Goal: Task Accomplishment & Management: Use online tool/utility

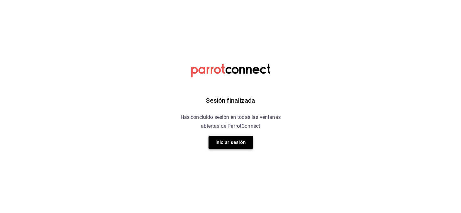
click at [220, 145] on button "Iniciar sesión" at bounding box center [230, 142] width 44 height 13
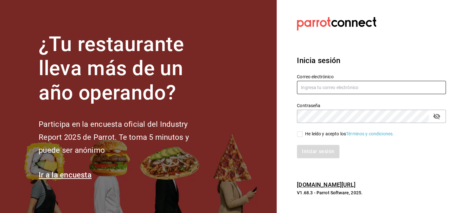
type input "nuevagalicia.sushiexpress@gmail.com"
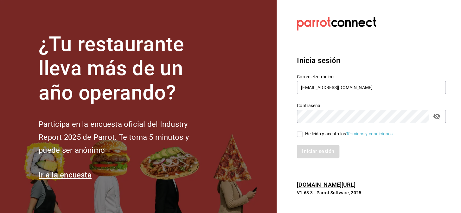
click at [300, 133] on input "He leído y acepto los Términos y condiciones." at bounding box center [300, 134] width 6 height 6
checkbox input "true"
click at [322, 149] on button "Iniciar sesión" at bounding box center [318, 151] width 43 height 13
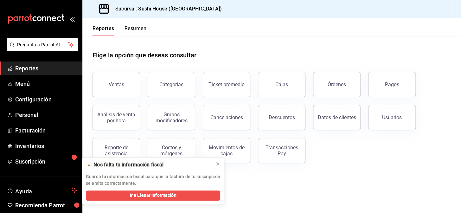
click at [121, 85] on div "Ventas" at bounding box center [117, 84] width 16 height 6
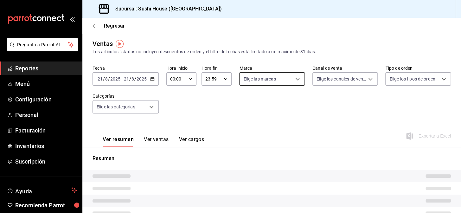
click at [289, 76] on body "Pregunta a Parrot AI Reportes Menú Configuración Personal Facturación Inventari…" at bounding box center [230, 106] width 461 height 213
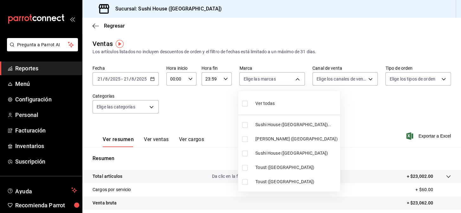
drag, startPoint x: 275, startPoint y: 123, endPoint x: 275, endPoint y: 127, distance: 3.6
click at [275, 123] on span "Sushi House ([GEOGRAPHIC_DATA]).." at bounding box center [296, 124] width 82 height 7
type input "7dc1bbcc-c854-438a-98a7-f6be28febd34"
checkbox input "true"
click at [284, 153] on span "Sushi House ([GEOGRAPHIC_DATA])" at bounding box center [296, 153] width 82 height 7
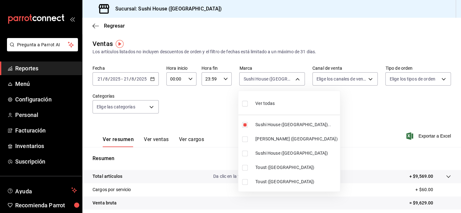
type input "7dc1bbcc-c854-438a-98a7-f6be28febd34,fc9d632e-e170-447e-9cd5-70bd0bb3e59f"
checkbox input "true"
click at [338, 108] on div at bounding box center [230, 106] width 461 height 213
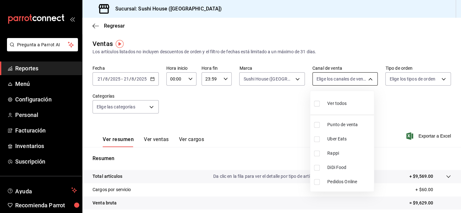
click at [337, 82] on body "Pregunta a Parrot AI Reportes Menú Configuración Personal Facturación Inventari…" at bounding box center [230, 106] width 461 height 213
click at [328, 155] on span "Rappi" at bounding box center [349, 153] width 44 height 7
type input "RAPPI"
checkbox input "true"
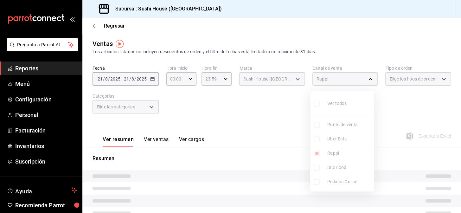
click at [268, 136] on div at bounding box center [230, 106] width 461 height 213
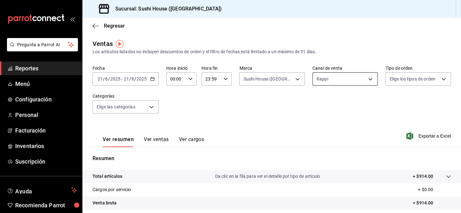
click at [344, 77] on body "Pregunta a Parrot AI Reportes Menú Configuración Personal Facturación Inventari…" at bounding box center [230, 106] width 461 height 213
click at [334, 168] on span "DiDi Food" at bounding box center [349, 167] width 44 height 7
type input "RAPPI,DIDI_FOOD"
checkbox input "true"
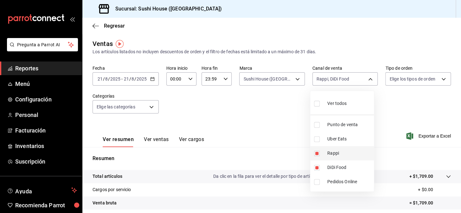
click at [336, 151] on span "Rappi" at bounding box center [349, 153] width 44 height 7
type input "DIDI_FOOD"
checkbox input "false"
click at [415, 106] on div at bounding box center [230, 106] width 461 height 213
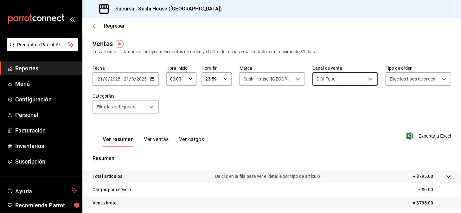
click at [351, 83] on body "Pregunta a Parrot AI Reportes Menú Configuración Personal Facturación Inventari…" at bounding box center [230, 106] width 461 height 213
click at [342, 139] on span "Uber Eats" at bounding box center [349, 139] width 44 height 7
type input "DIDI_FOOD,UBER_EATS"
checkbox input "true"
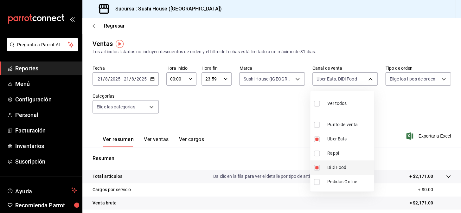
click at [341, 173] on li "DiDi Food" at bounding box center [342, 167] width 64 height 14
type input "UBER_EATS"
checkbox input "false"
click at [414, 108] on div at bounding box center [230, 106] width 461 height 213
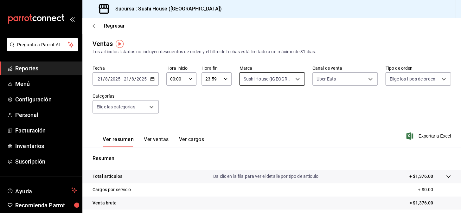
click at [297, 76] on body "Pregunta a Parrot AI Reportes Menú Configuración Personal Facturación Inventari…" at bounding box center [230, 106] width 461 height 213
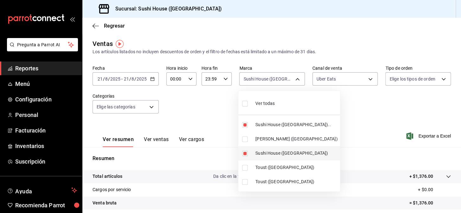
click at [275, 149] on li "Sushi House ([GEOGRAPHIC_DATA])" at bounding box center [289, 153] width 102 height 14
type input "7dc1bbcc-c854-438a-98a7-f6be28febd34"
checkbox input "false"
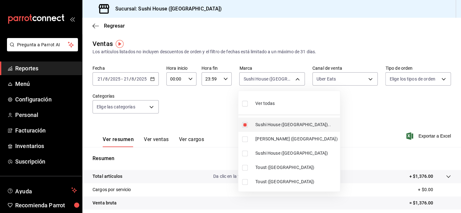
click at [282, 126] on span "Sushi House ([GEOGRAPHIC_DATA]).." at bounding box center [296, 124] width 82 height 7
checkbox input "false"
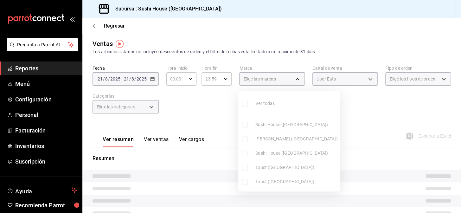
click at [281, 164] on span "Toust ([GEOGRAPHIC_DATA])" at bounding box center [296, 167] width 82 height 7
type input "520d3980-bfcf-4b8a-bf81-a07ebae63279"
checkbox input "true"
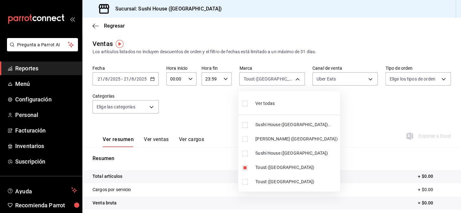
click at [285, 180] on span "Toust ([GEOGRAPHIC_DATA])" at bounding box center [296, 181] width 82 height 7
type input "520d3980-bfcf-4b8a-bf81-a07ebae63279,3d0b8b65-968e-4d25-a653-b04c8cf20b8f"
checkbox input "true"
click at [283, 179] on span "Toust ([GEOGRAPHIC_DATA])" at bounding box center [296, 181] width 82 height 7
type input "520d3980-bfcf-4b8a-bf81-a07ebae63279"
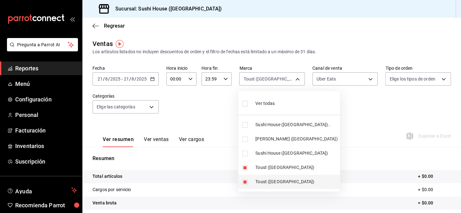
checkbox input "false"
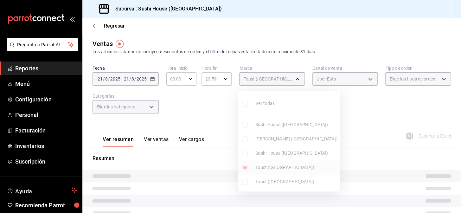
click at [279, 169] on span "Toust ([GEOGRAPHIC_DATA])" at bounding box center [296, 167] width 82 height 7
checkbox input "false"
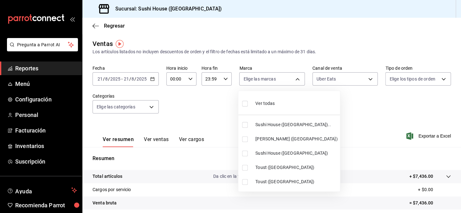
click at [277, 140] on span "[PERSON_NAME] ([GEOGRAPHIC_DATA])" at bounding box center [296, 139] width 82 height 7
type input "74f618c1-62af-4f1c-9f59-932c5bb3cccb"
checkbox input "true"
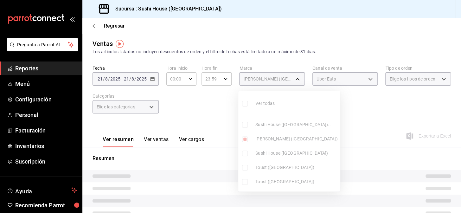
click at [354, 117] on div at bounding box center [230, 106] width 461 height 213
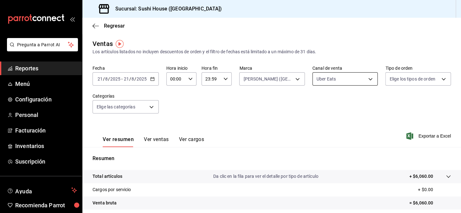
click at [346, 83] on body "Pregunta a Parrot AI Reportes Menú Configuración Personal Facturación Inventari…" at bounding box center [230, 106] width 461 height 213
click at [338, 168] on span "DiDi Food" at bounding box center [349, 167] width 44 height 7
type input "UBER_EATS,DIDI_FOOD"
checkbox input "true"
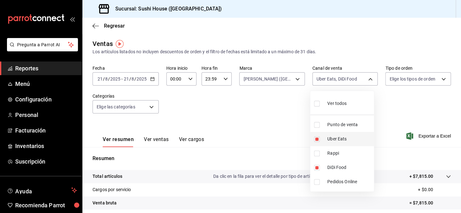
click at [339, 142] on span "Uber Eats" at bounding box center [349, 139] width 44 height 7
type input "DIDI_FOOD"
checkbox input "false"
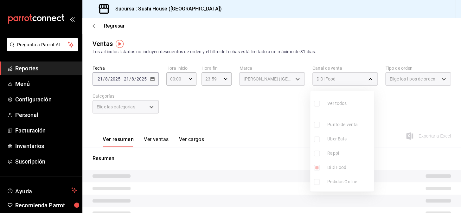
click at [422, 115] on div at bounding box center [230, 106] width 461 height 213
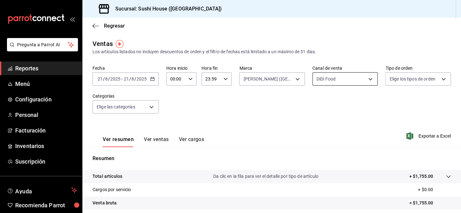
click at [355, 82] on body "Pregunta a Parrot AI Reportes Menú Configuración Personal Facturación Inventari…" at bounding box center [230, 106] width 461 height 213
click at [344, 150] on span "Rappi" at bounding box center [349, 153] width 44 height 7
type input "DIDI_FOOD,RAPPI"
checkbox input "true"
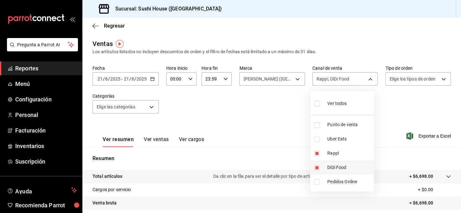
click at [343, 167] on span "DiDi Food" at bounding box center [349, 167] width 44 height 7
type input "RAPPI"
checkbox input "false"
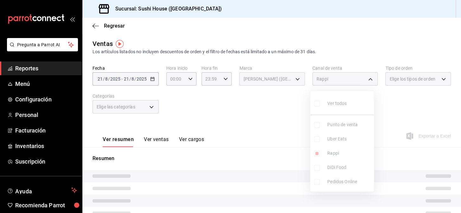
click at [400, 94] on div at bounding box center [230, 106] width 461 height 213
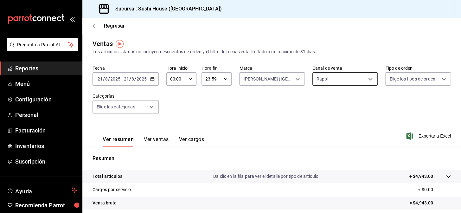
click at [358, 83] on body "Pregunta a Parrot AI Reportes Menú Configuración Personal Facturación Inventari…" at bounding box center [230, 106] width 461 height 213
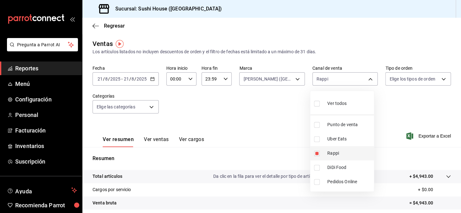
click at [340, 151] on span "Rappi" at bounding box center [349, 153] width 44 height 7
checkbox input "false"
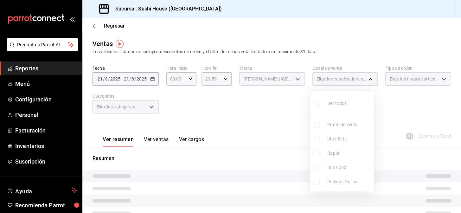
click at [262, 115] on div at bounding box center [230, 106] width 461 height 213
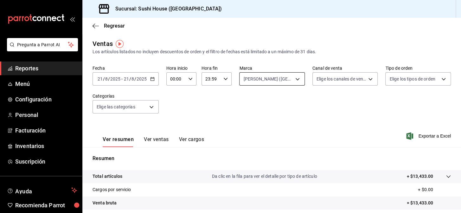
click at [279, 81] on body "Pregunta a Parrot AI Reportes Menú Configuración Personal Facturación Inventari…" at bounding box center [230, 106] width 461 height 213
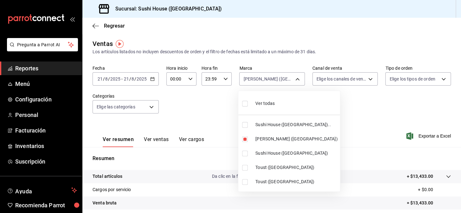
drag, startPoint x: 283, startPoint y: 99, endPoint x: 293, endPoint y: 101, distance: 10.0
click at [285, 99] on li "Ver todas" at bounding box center [289, 102] width 102 height 19
type input "7dc1bbcc-c854-438a-98a7-f6be28febd34,74f618c1-62af-4f1c-9f59-932c5bb3cccb,fc9d6…"
checkbox input "true"
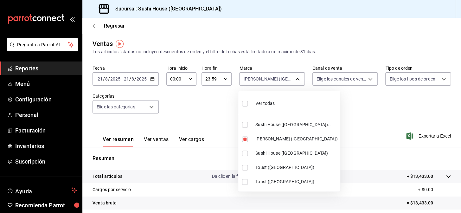
checkbox input "true"
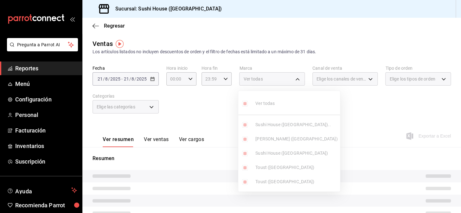
click at [356, 102] on div at bounding box center [230, 106] width 461 height 213
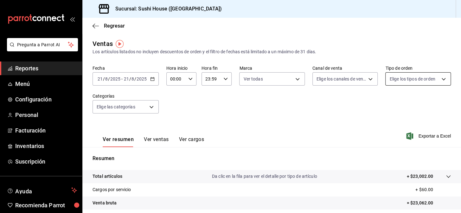
click at [393, 81] on body "Pregunta a Parrot AI Reportes Menú Configuración Personal Facturación Inventari…" at bounding box center [230, 106] width 461 height 213
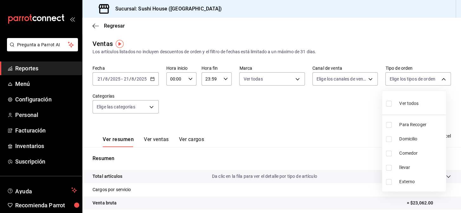
click at [402, 136] on span "Domicilio" at bounding box center [421, 139] width 44 height 7
type input "c813e250-a487-4472-927d-f84c1c5aa0d0"
checkbox input "true"
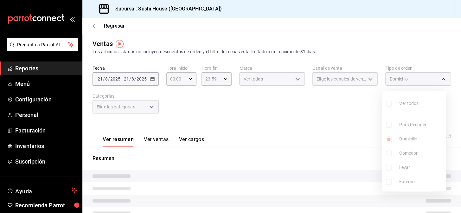
click at [337, 113] on div at bounding box center [230, 106] width 461 height 213
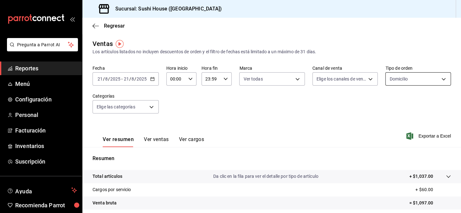
click at [395, 84] on body "Pregunta a Parrot AI Reportes Menú Configuración Personal Facturación Inventari…" at bounding box center [230, 106] width 461 height 213
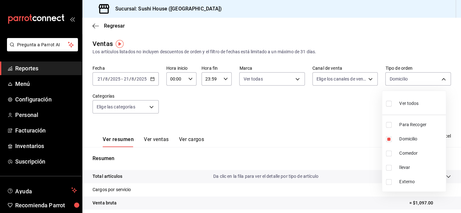
click at [402, 108] on div "Ver todos" at bounding box center [402, 103] width 33 height 14
type input "9d316b26-ed3c-41d9-ac2e-659a84dac7c1,c813e250-a487-4472-927d-f84c1c5aa0d0,53da9…"
checkbox input "true"
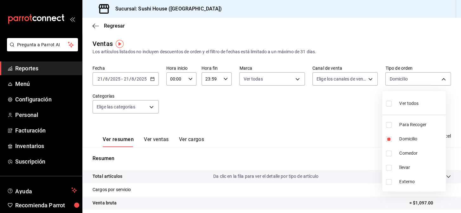
checkbox input "true"
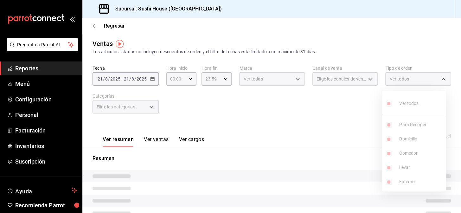
click at [364, 106] on div at bounding box center [230, 106] width 461 height 213
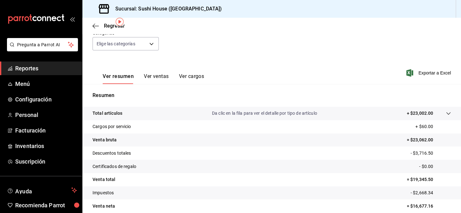
scroll to position [91, 0]
